Goal: Task Accomplishment & Management: Use online tool/utility

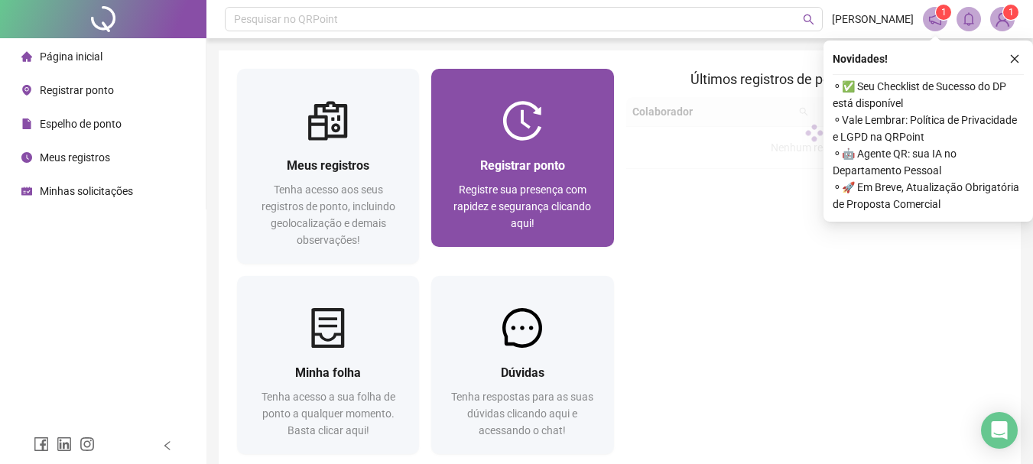
click at [535, 170] on span "Registrar ponto" at bounding box center [522, 165] width 85 height 15
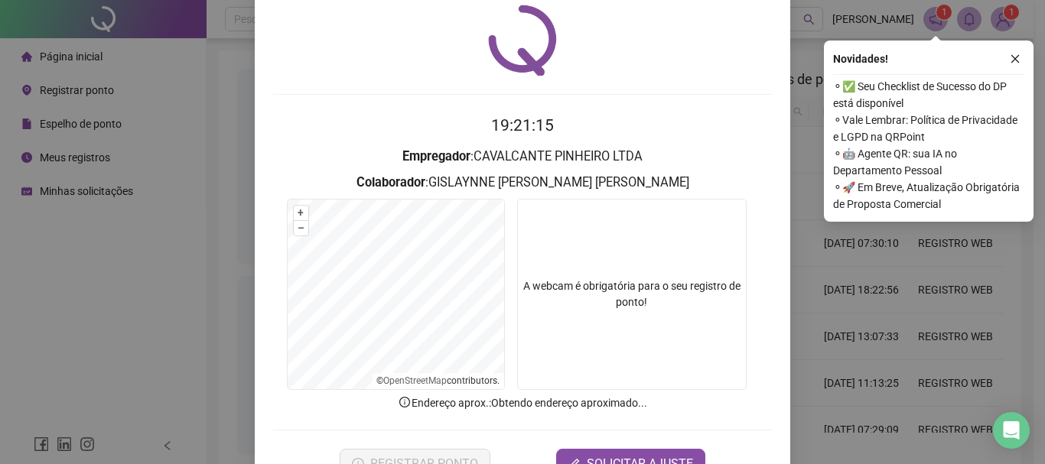
scroll to position [99, 0]
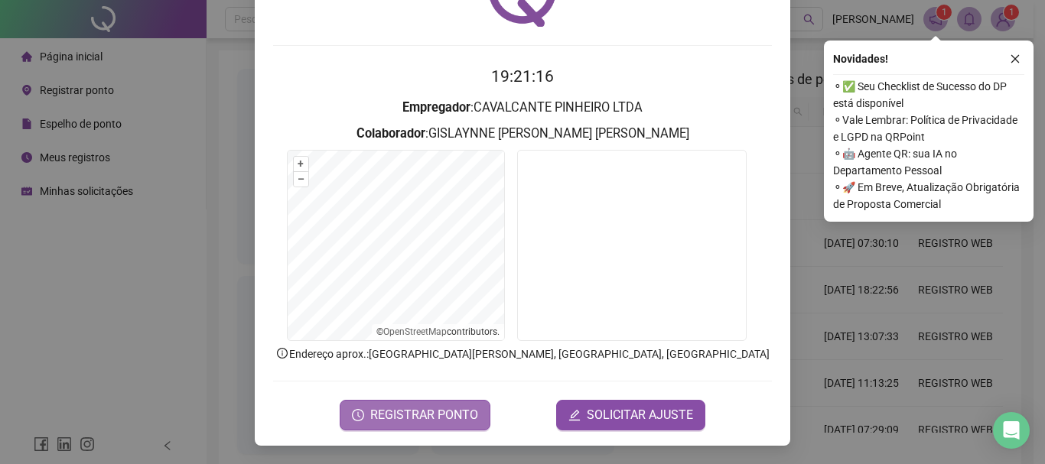
click at [424, 414] on span "REGISTRAR PONTO" at bounding box center [424, 415] width 108 height 18
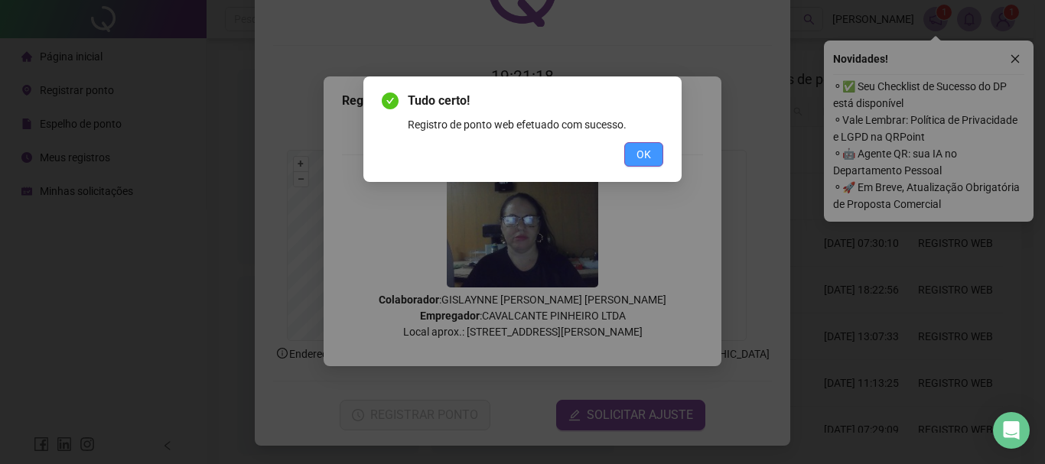
click at [644, 155] on span "OK" at bounding box center [643, 154] width 15 height 17
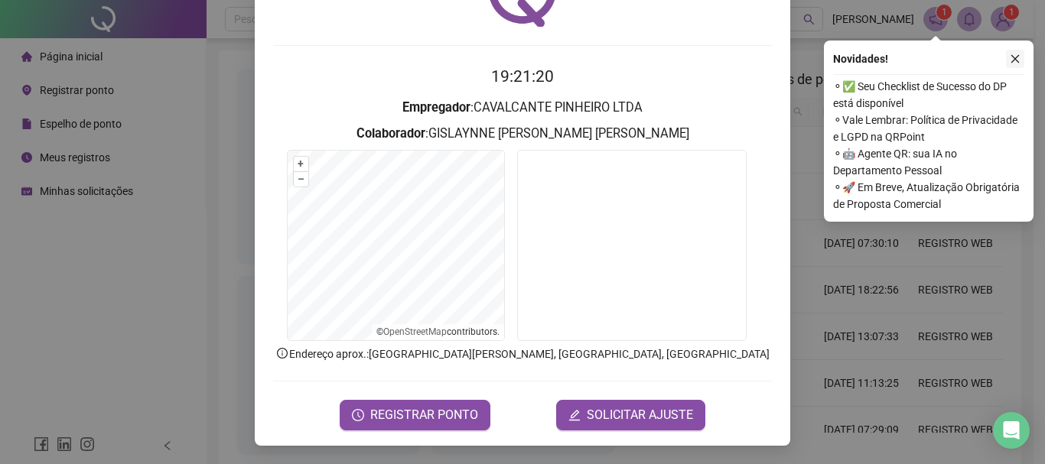
click at [1016, 54] on icon "close" at bounding box center [1015, 59] width 11 height 11
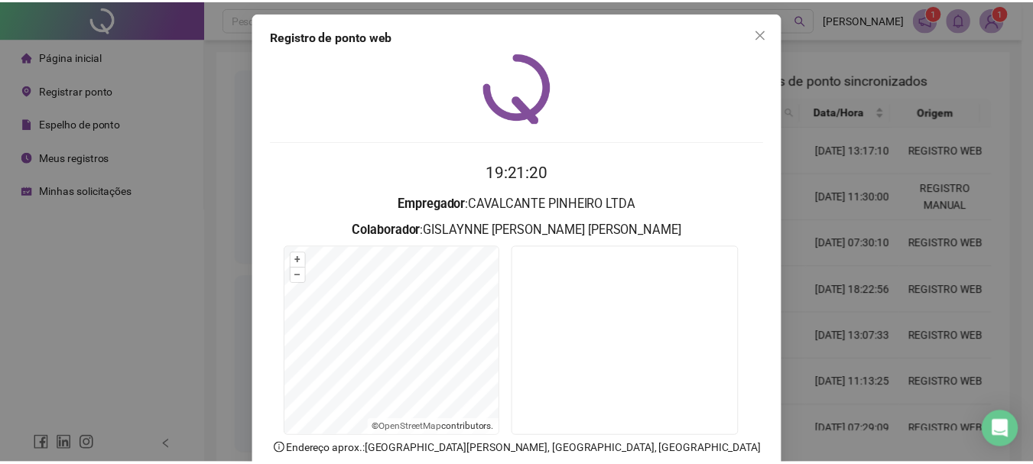
scroll to position [0, 0]
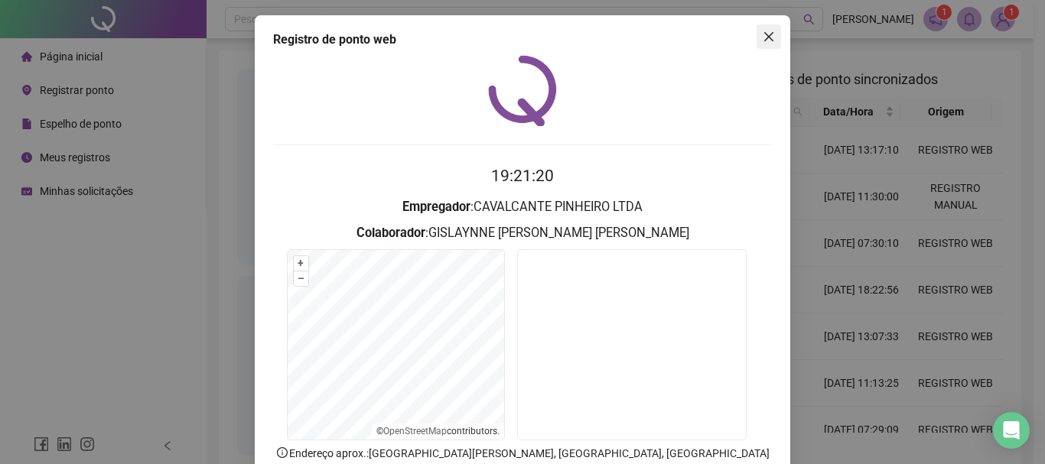
click at [767, 34] on icon "close" at bounding box center [769, 37] width 12 height 12
